Goal: Task Accomplishment & Management: Manage account settings

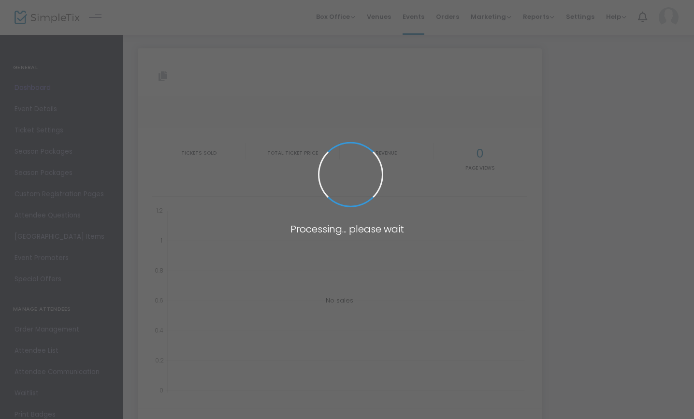
type input "[URL][DOMAIN_NAME]"
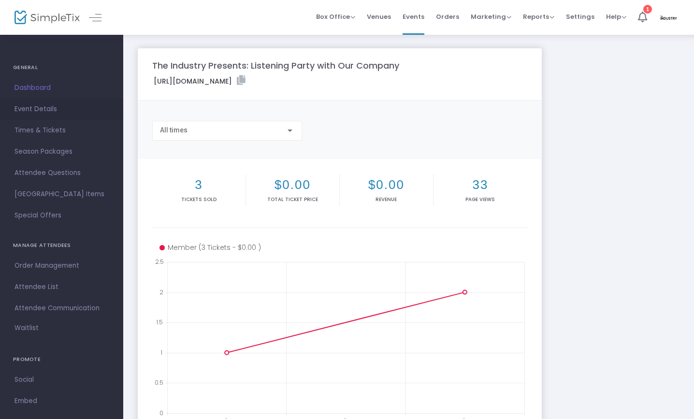
click at [45, 108] on span "Event Details" at bounding box center [62, 109] width 94 height 13
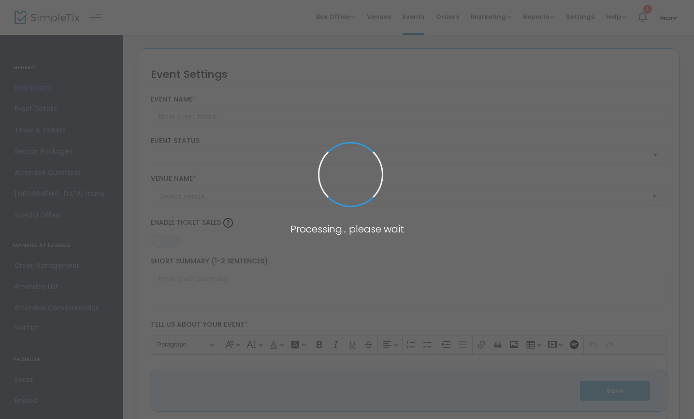
type input "The Industry Presents: Listening Party with Our Company"
type textarea "Members of our Company - fearless and virtuosic performers known for superhuman…"
type input "Buy Tickets"
checkbox input "true"
type input "Monk Space"
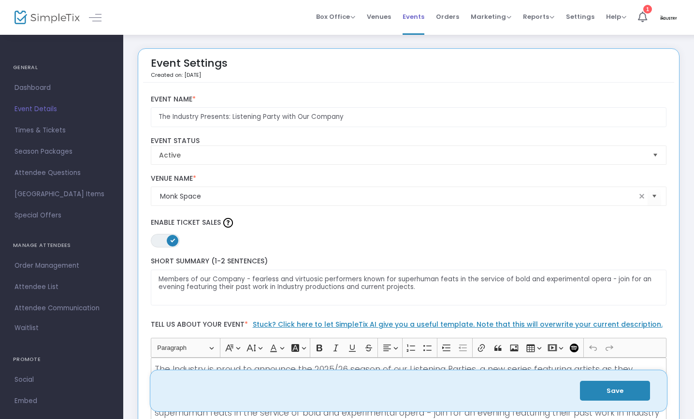
click at [421, 12] on span "Events" at bounding box center [414, 16] width 22 height 25
